Goal: Task Accomplishment & Management: Use online tool/utility

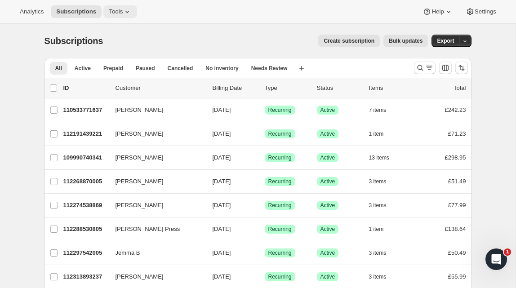
click at [121, 9] on span "Tools" at bounding box center [116, 11] width 14 height 7
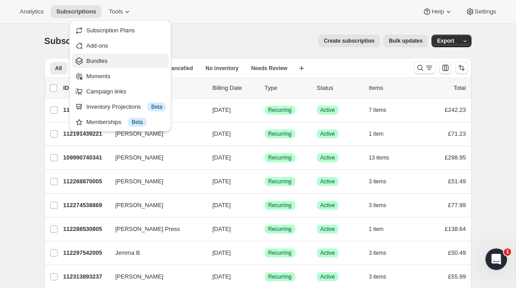
click at [121, 54] on button "Bundles" at bounding box center [120, 61] width 97 height 14
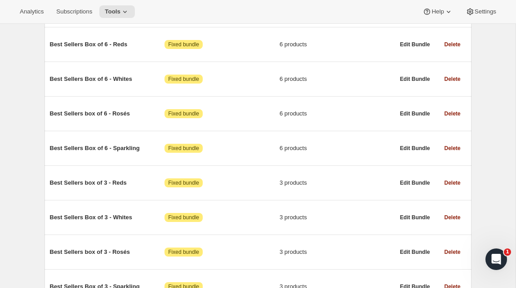
scroll to position [198, 0]
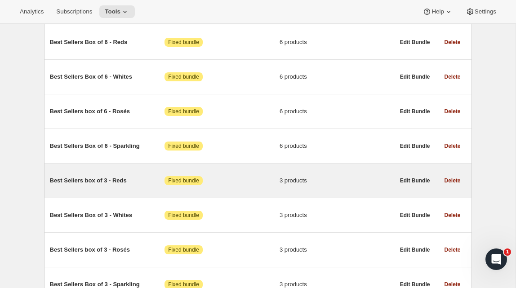
click at [100, 182] on span "Best Sellers box of 3 - Reds" at bounding box center [107, 180] width 115 height 9
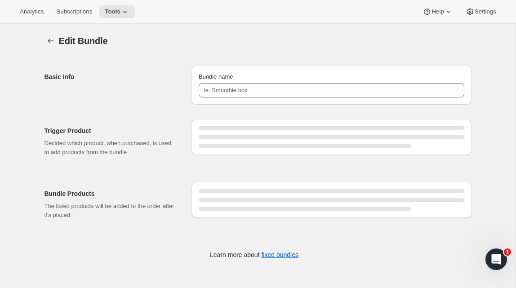
type input "Best Sellers box of 3 - Reds"
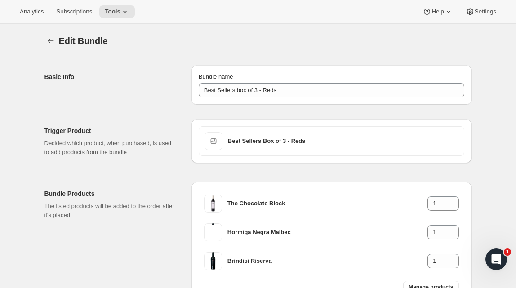
scroll to position [4, 0]
